Goal: Find specific page/section: Find specific page/section

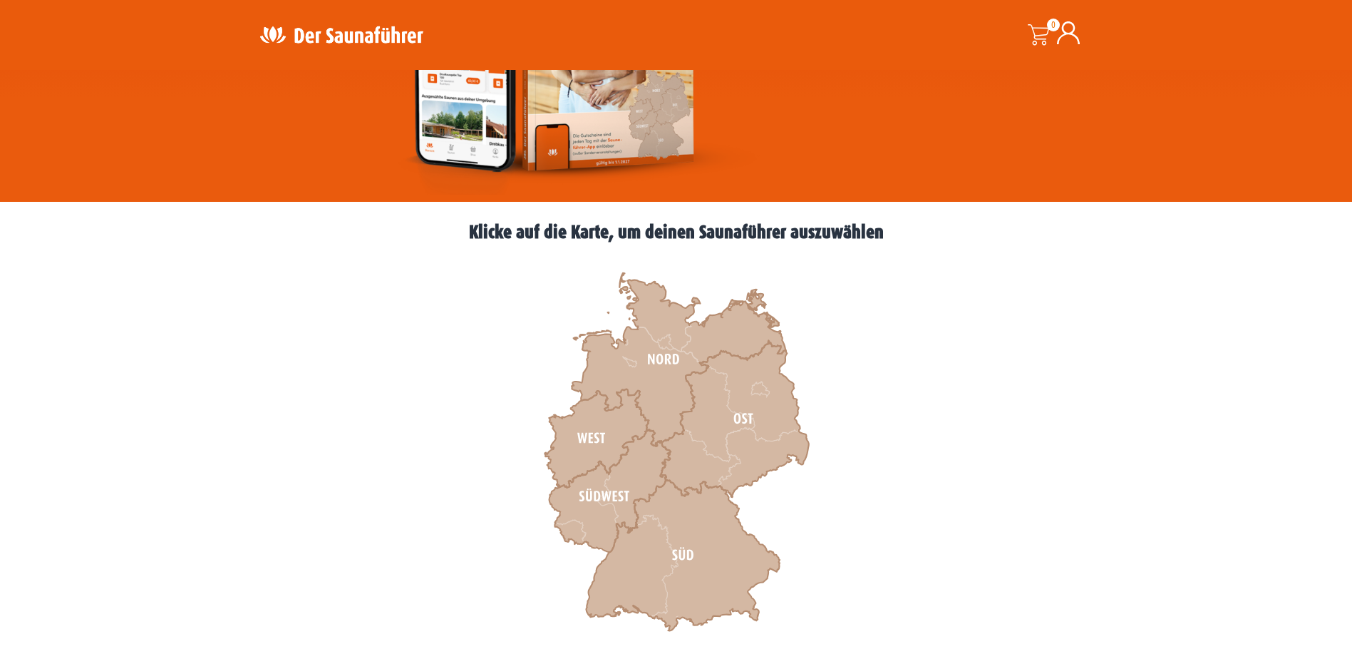
scroll to position [285, 0]
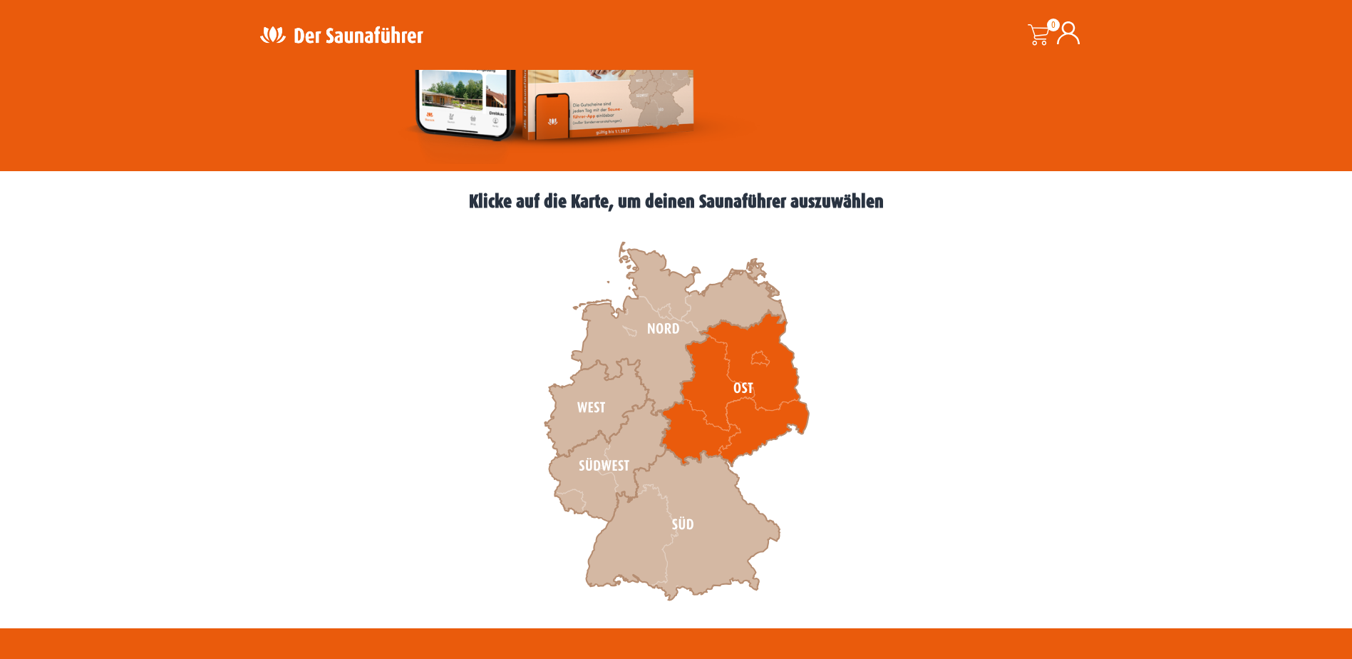
click at [751, 377] on icon at bounding box center [734, 388] width 148 height 156
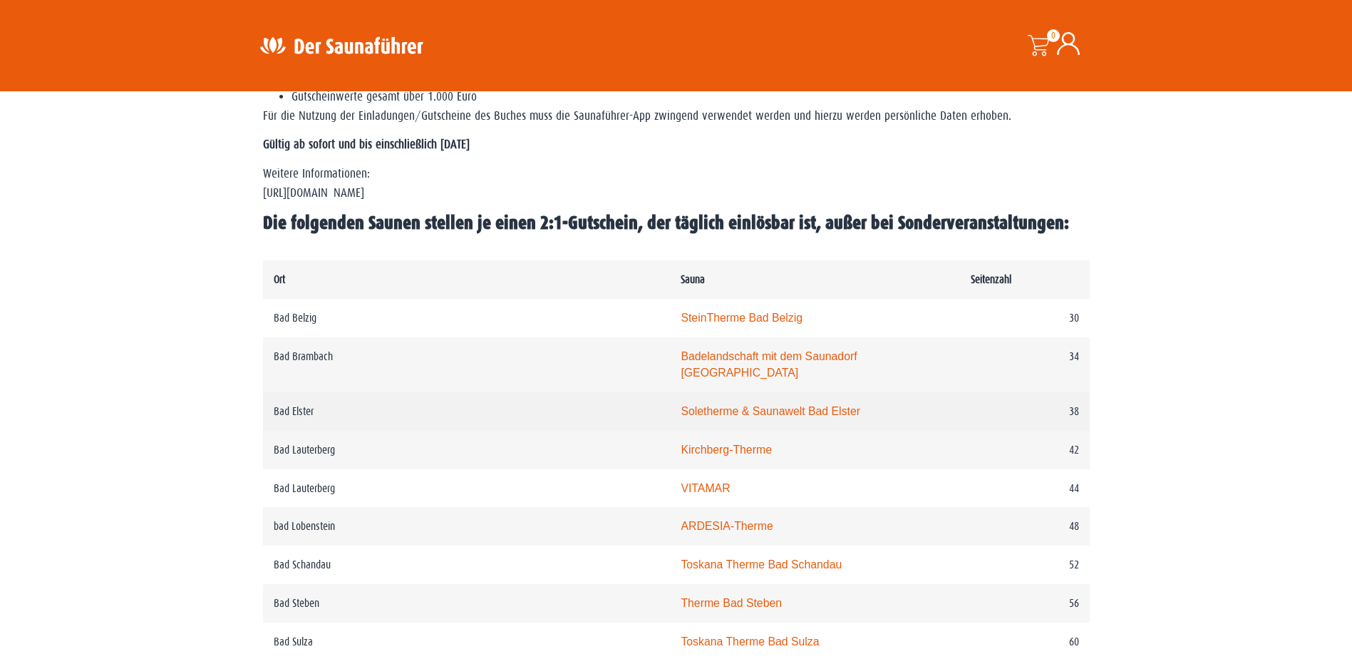
scroll to position [580, 0]
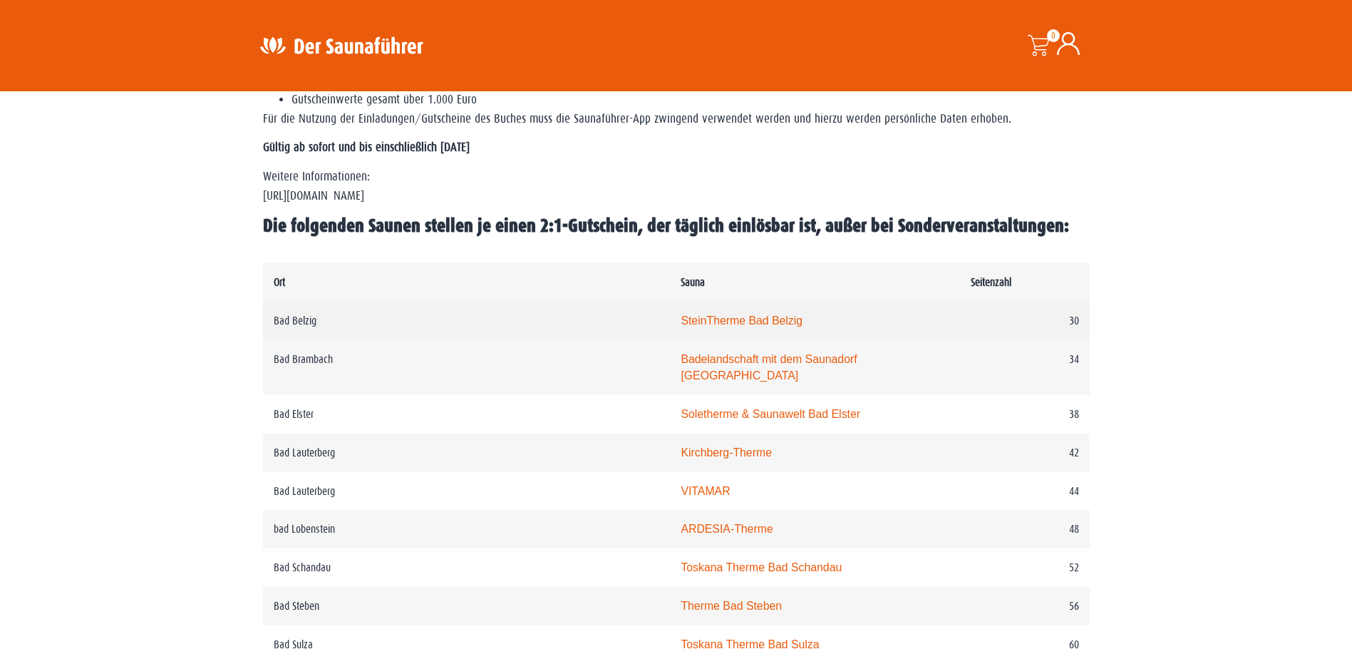
click at [286, 319] on td "Bad Belzig" at bounding box center [467, 320] width 408 height 38
click at [681, 319] on link "SteinTherme Bad Belzig" at bounding box center [742, 320] width 122 height 12
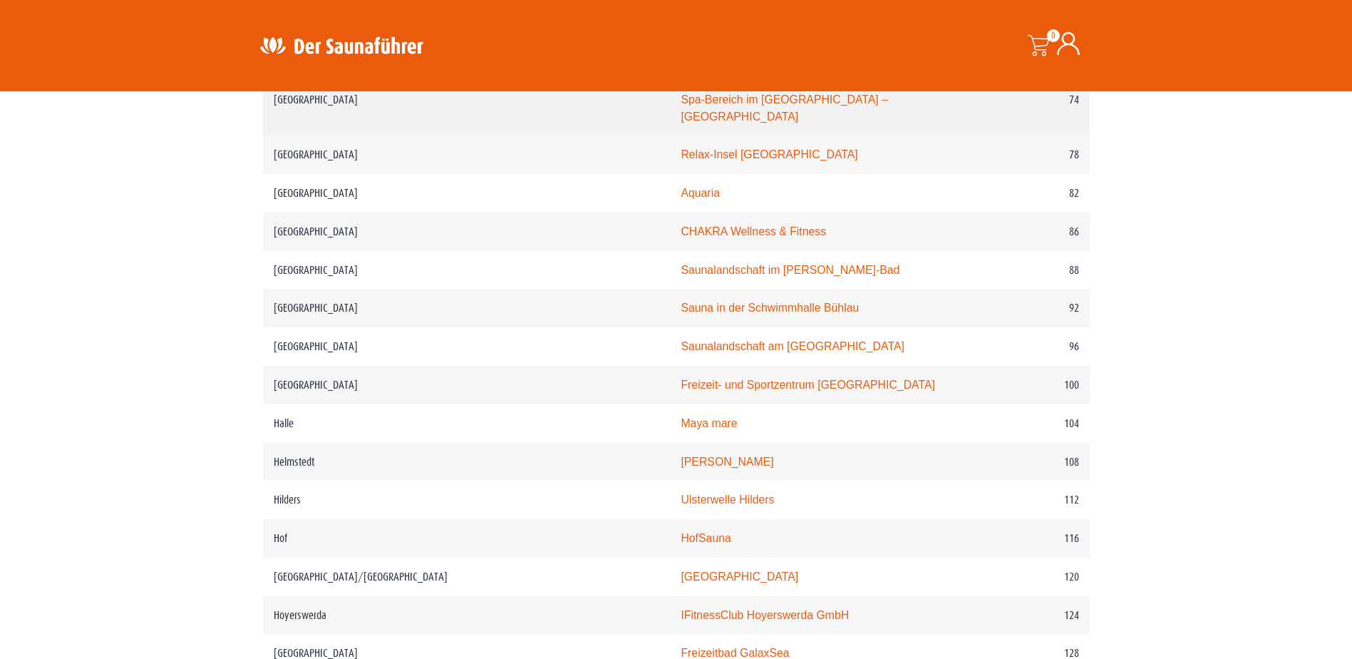
scroll to position [1354, 0]
